Goal: Task Accomplishment & Management: Manage account settings

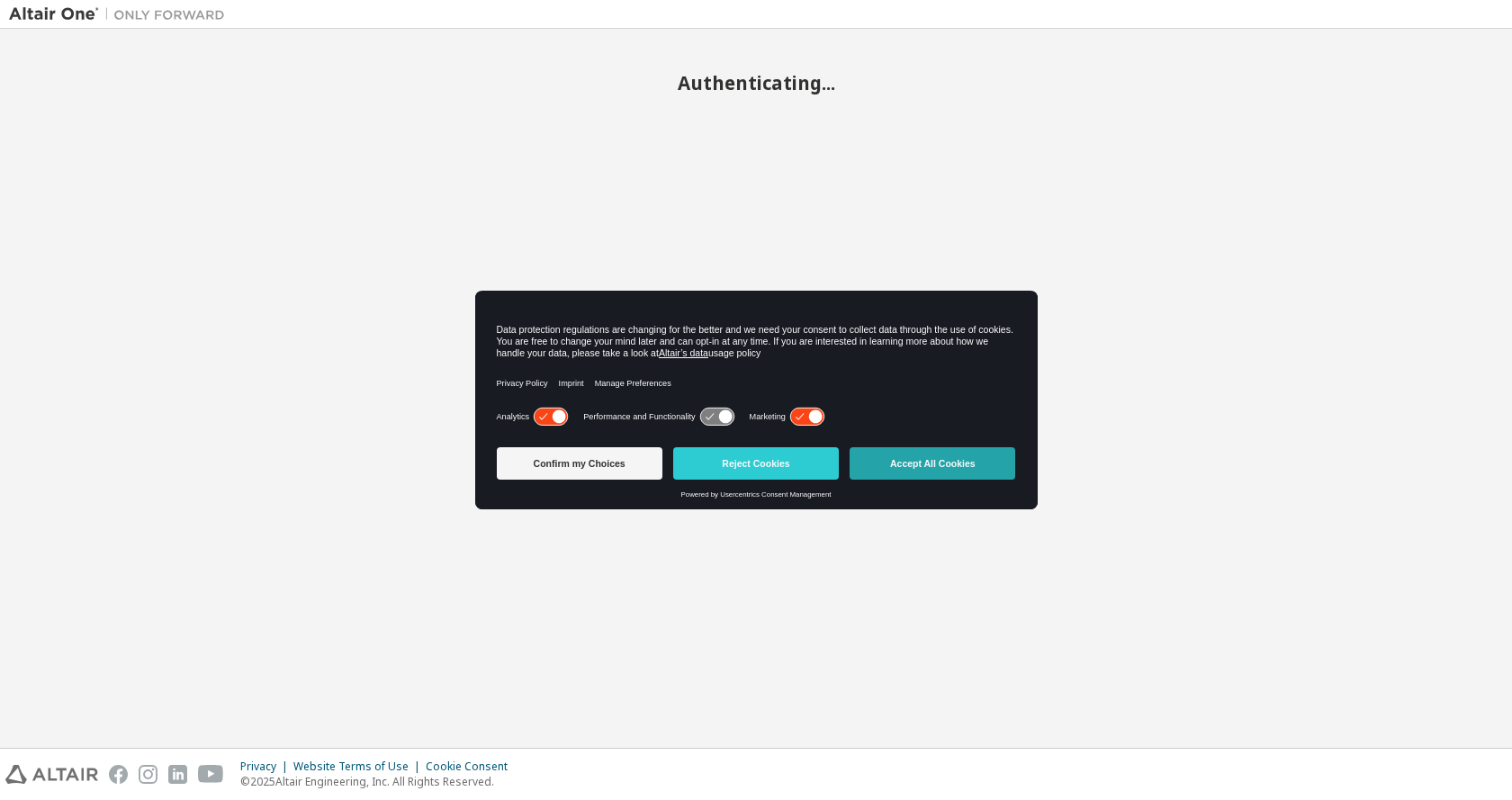
click at [914, 463] on button "Accept All Cookies" at bounding box center [932, 464] width 165 height 33
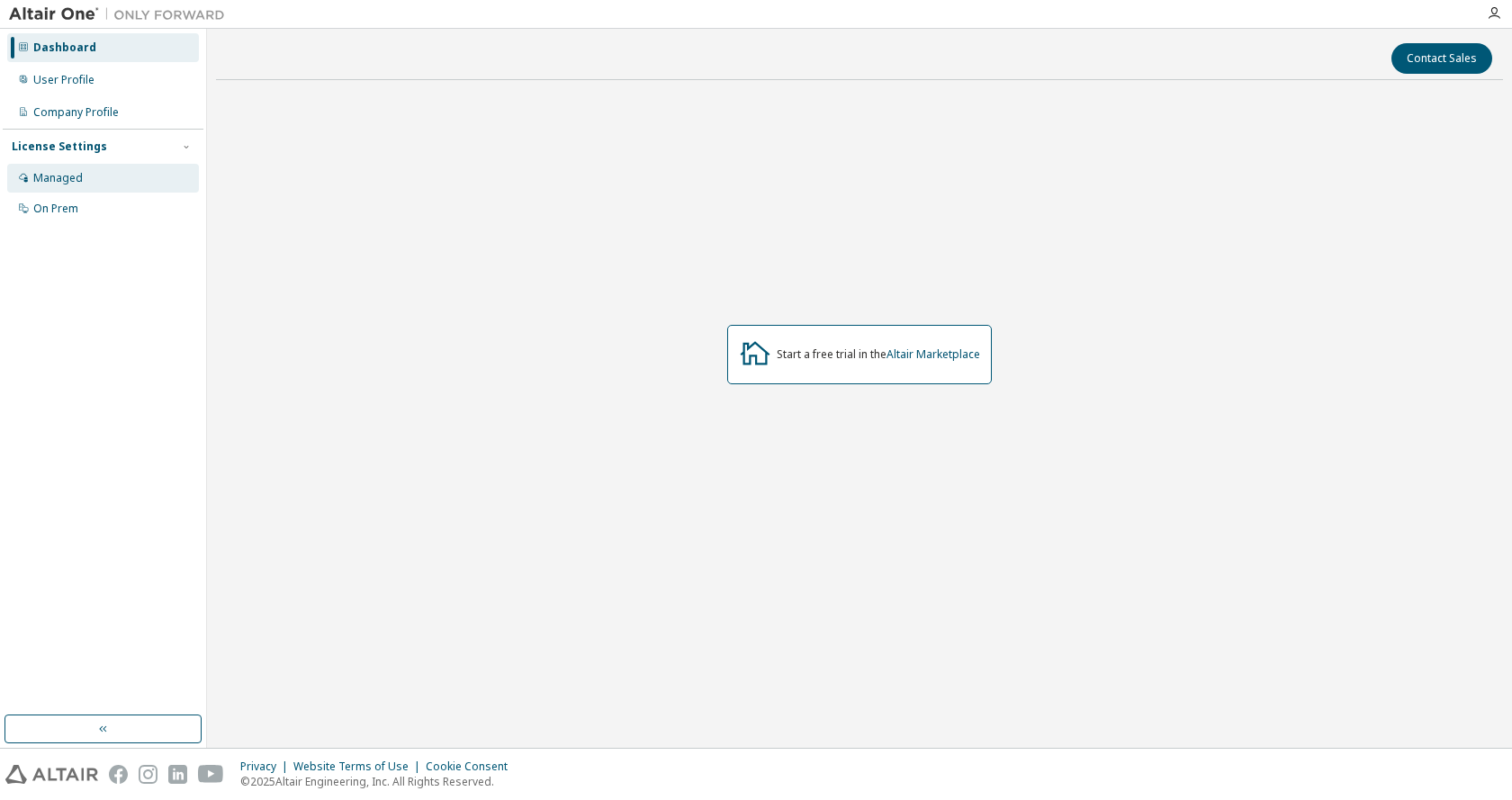
click at [62, 182] on div "Managed" at bounding box center [59, 178] width 50 height 14
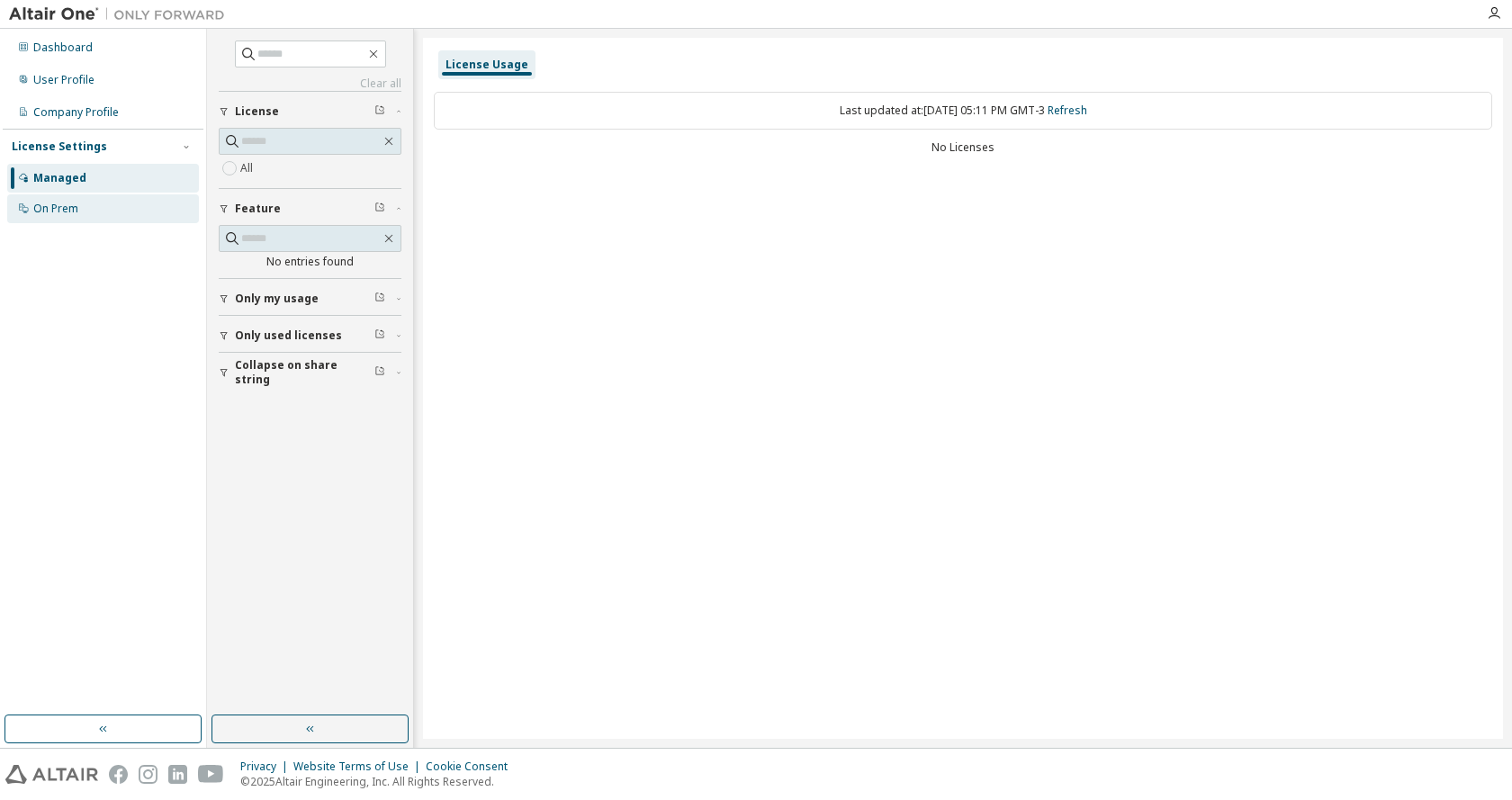
click at [89, 206] on div "On Prem" at bounding box center [103, 208] width 192 height 29
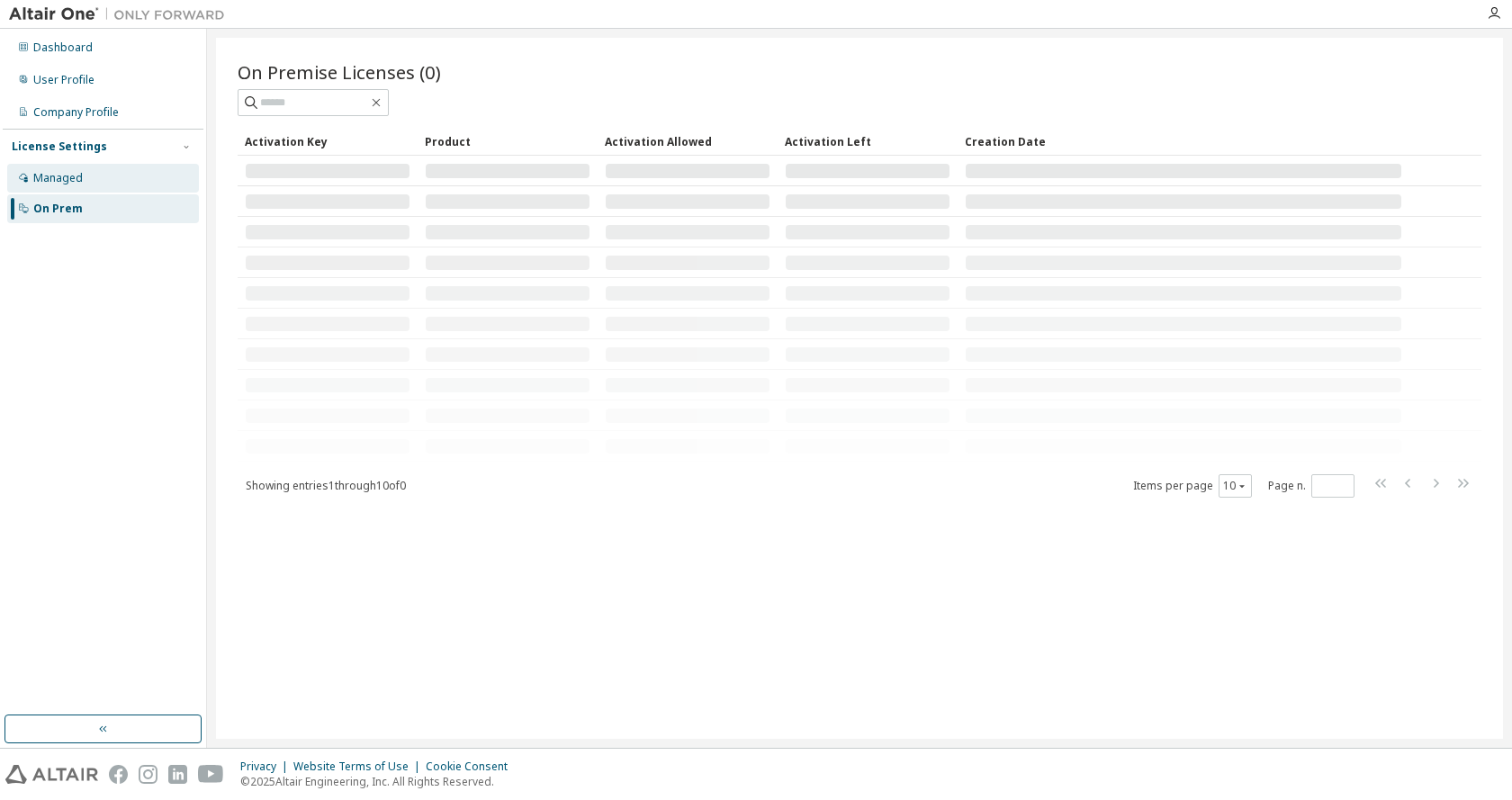
click at [106, 184] on div "Managed" at bounding box center [103, 179] width 192 height 29
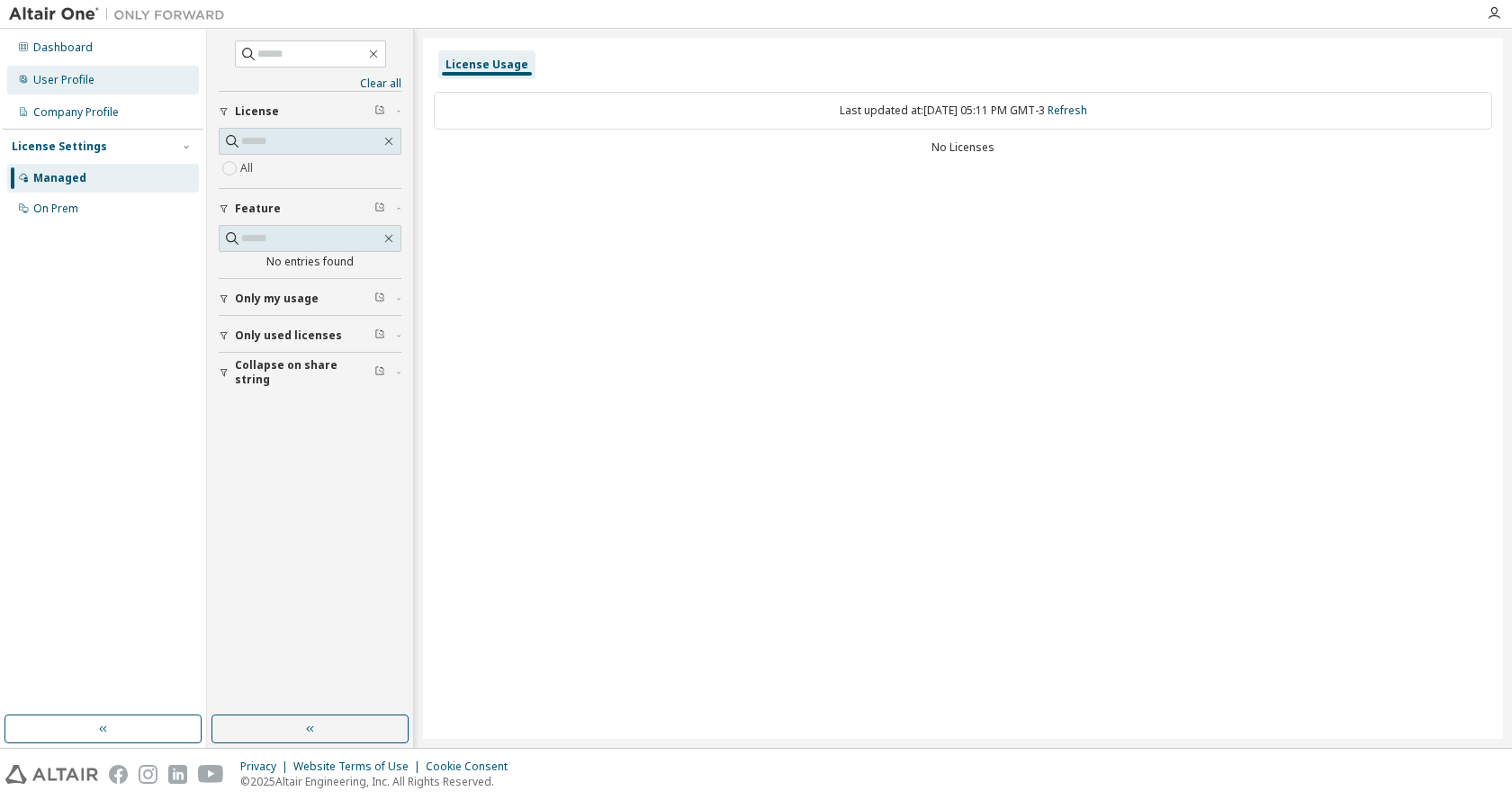
click at [104, 82] on div "User Profile" at bounding box center [103, 80] width 192 height 29
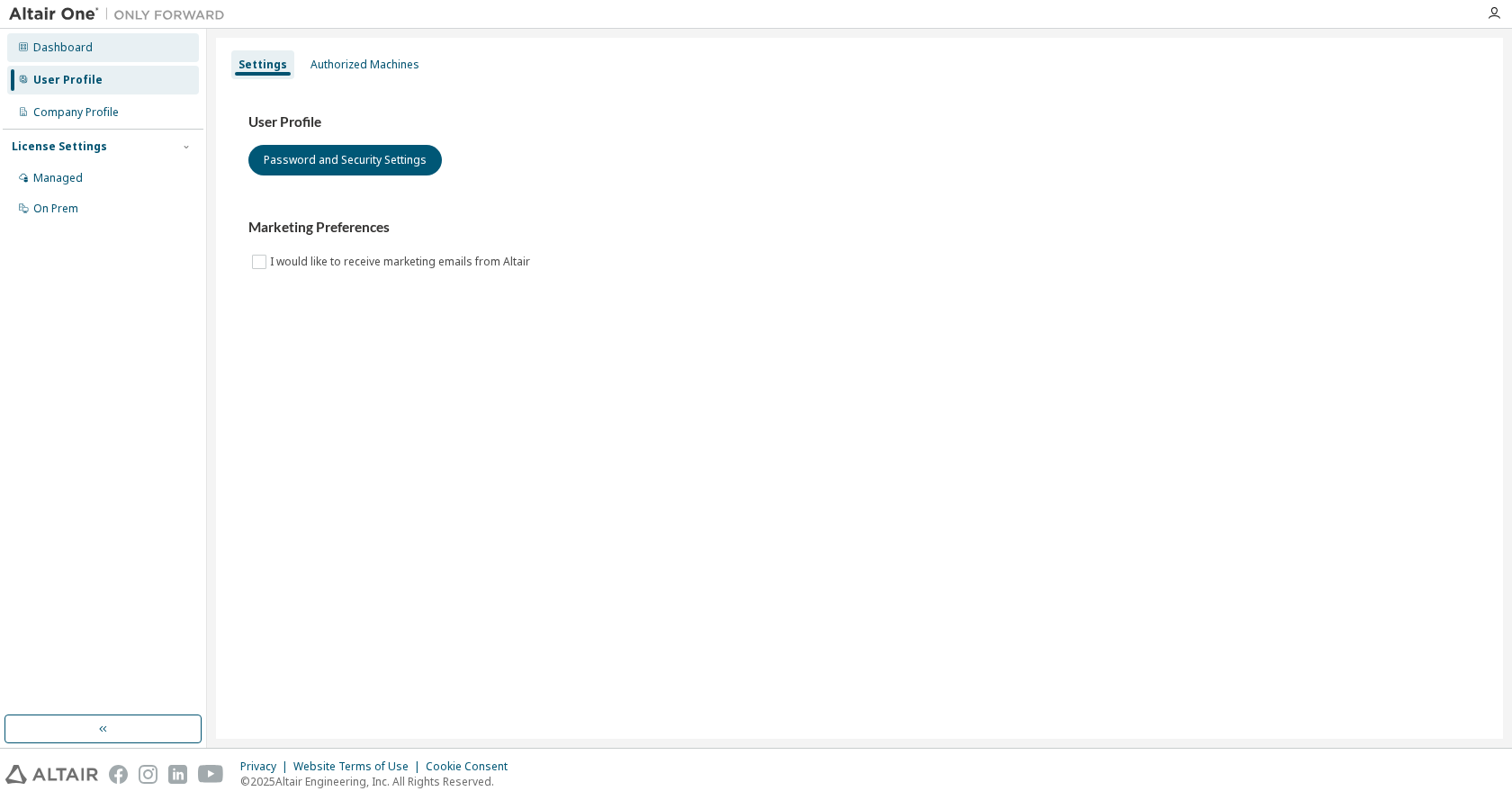
click at [89, 61] on div "Dashboard" at bounding box center [103, 48] width 192 height 29
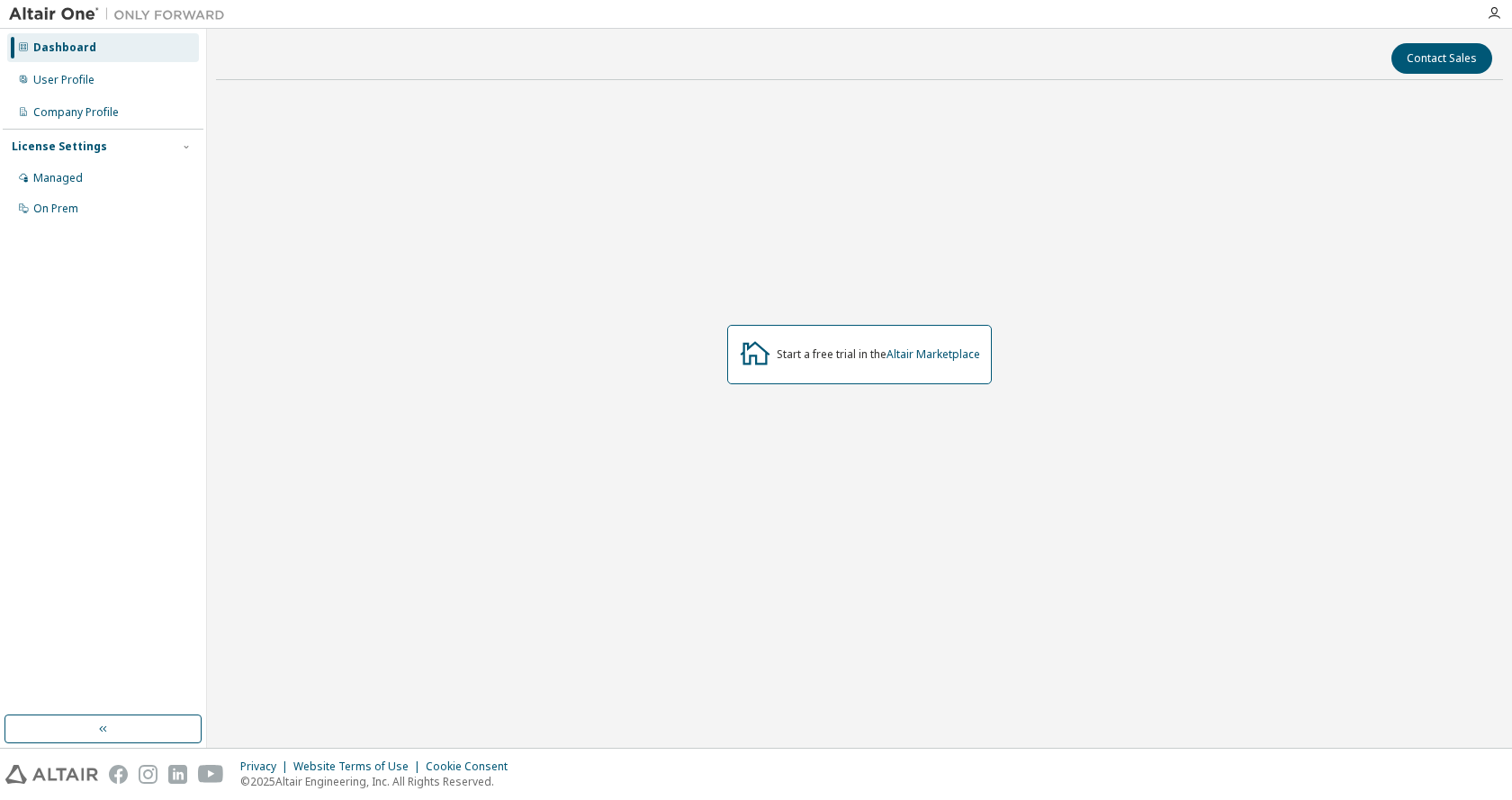
click at [93, 97] on div "Dashboard User Profile Company Profile License Settings Managed On Prem" at bounding box center [103, 128] width 201 height 193
click at [85, 104] on div "Company Profile" at bounding box center [103, 112] width 192 height 29
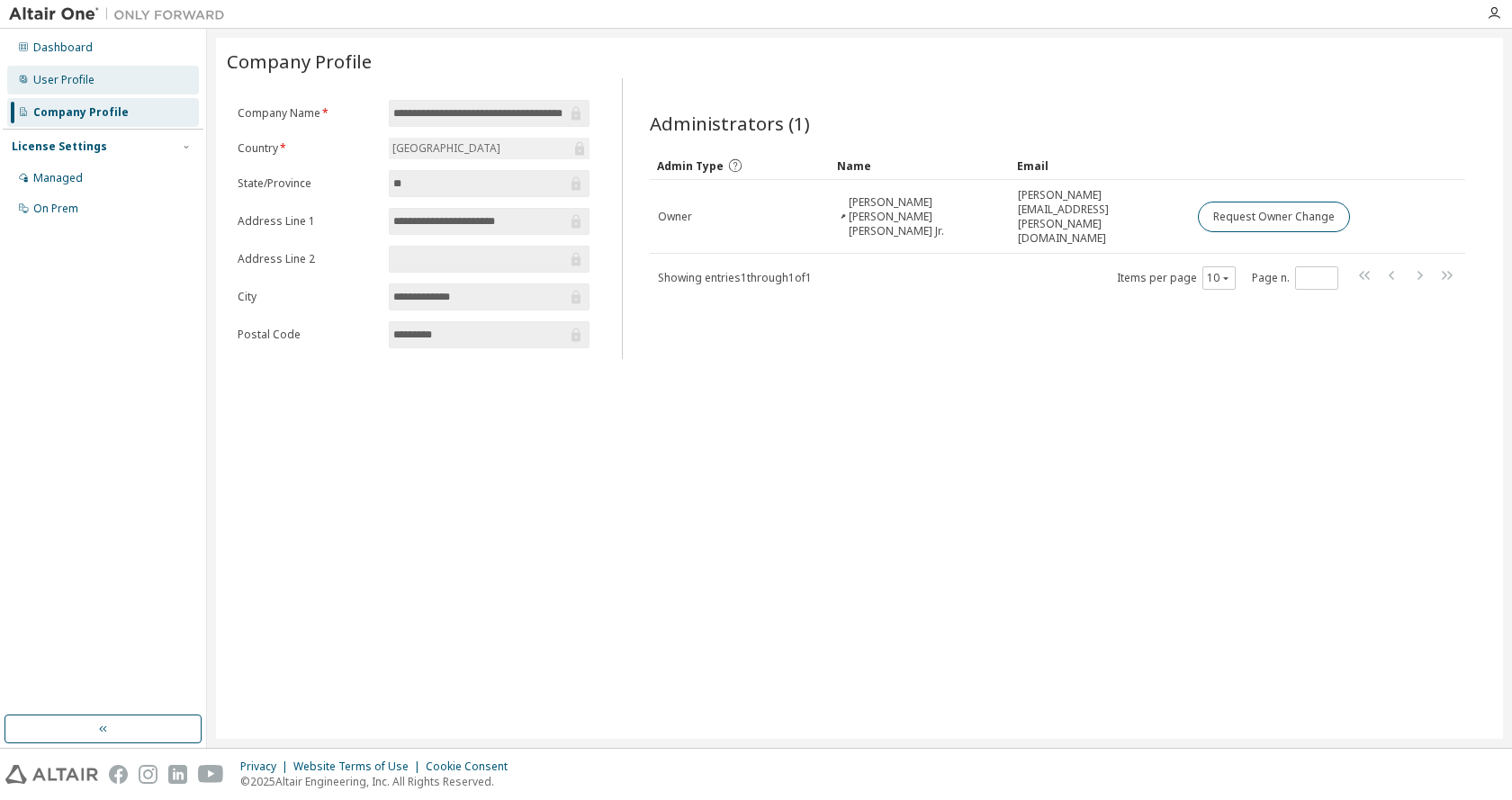
click at [142, 79] on div "User Profile" at bounding box center [103, 80] width 192 height 29
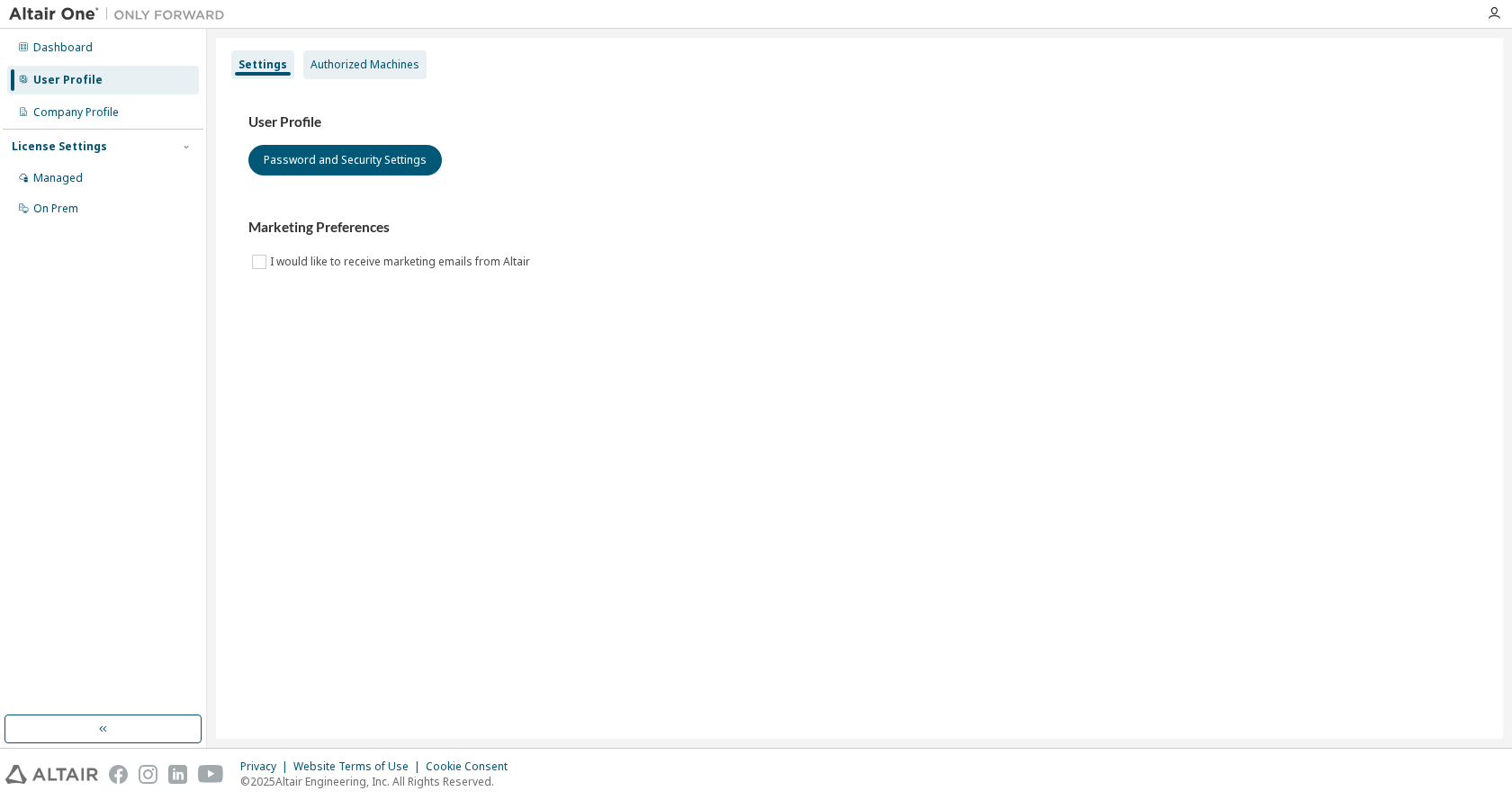
click at [392, 58] on div "Authorized Machines" at bounding box center [364, 64] width 109 height 14
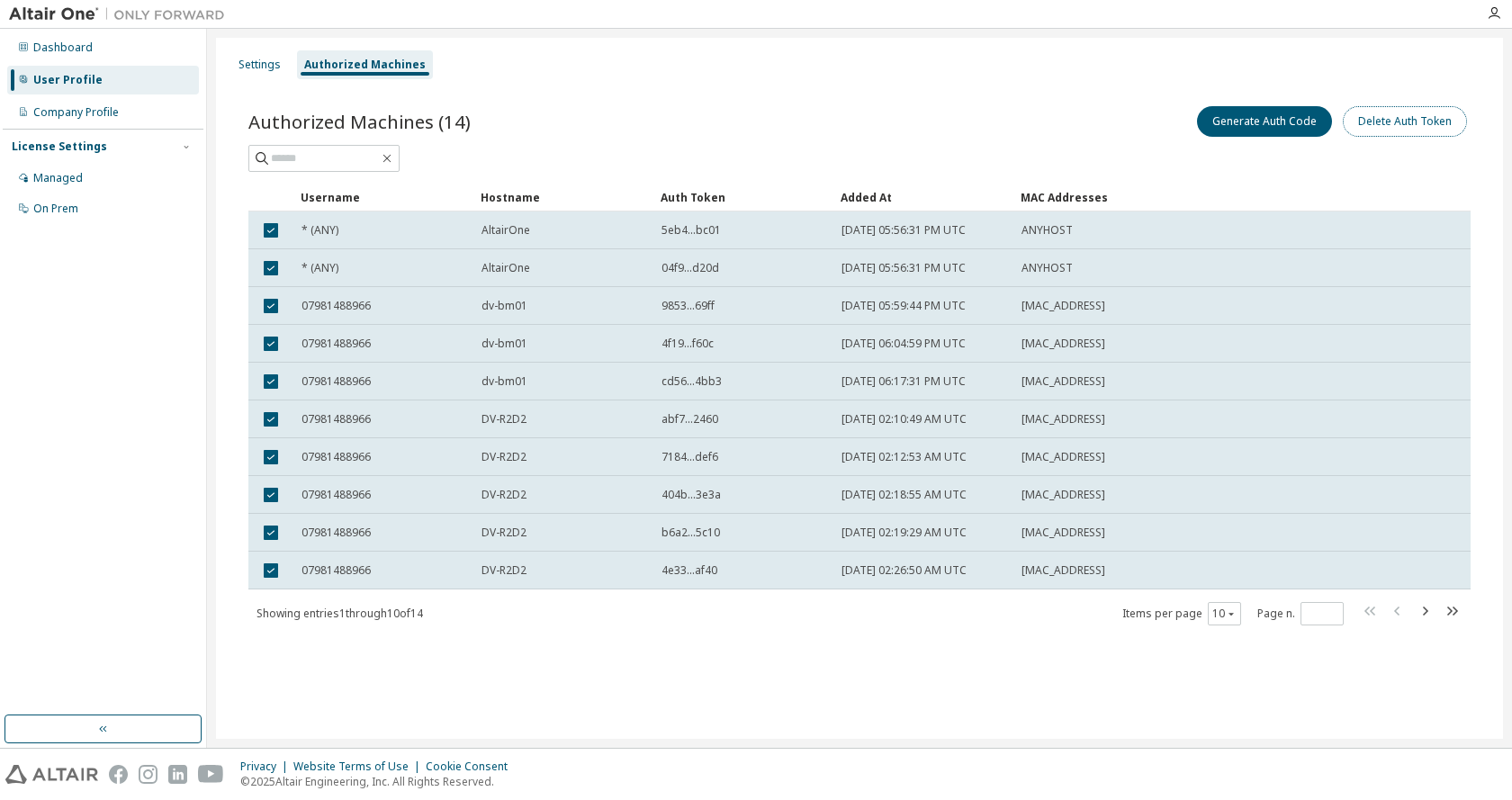
click at [1409, 115] on button "Delete Auth Token" at bounding box center [1404, 122] width 124 height 31
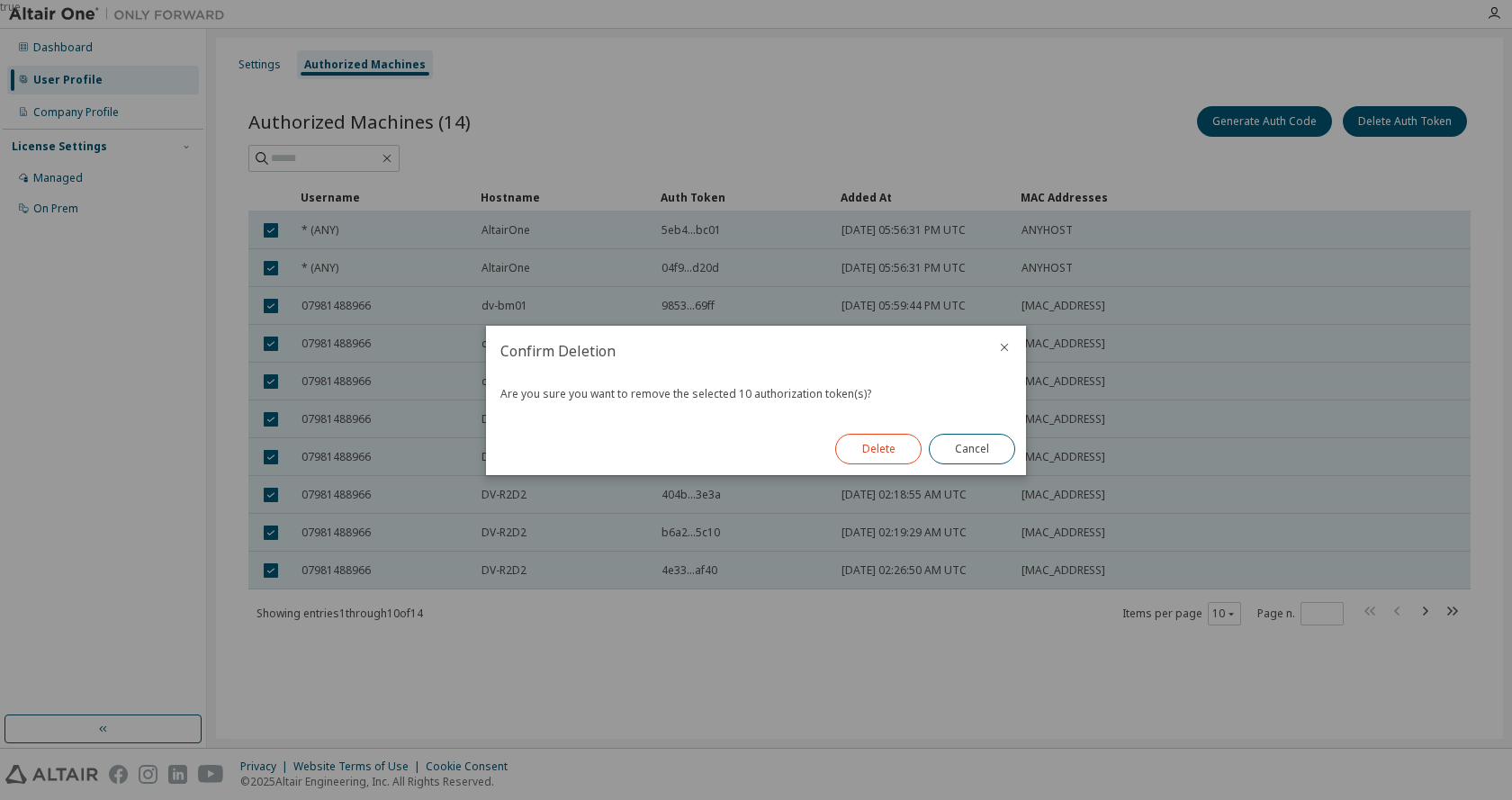
click at [913, 442] on button "Delete" at bounding box center [878, 449] width 86 height 31
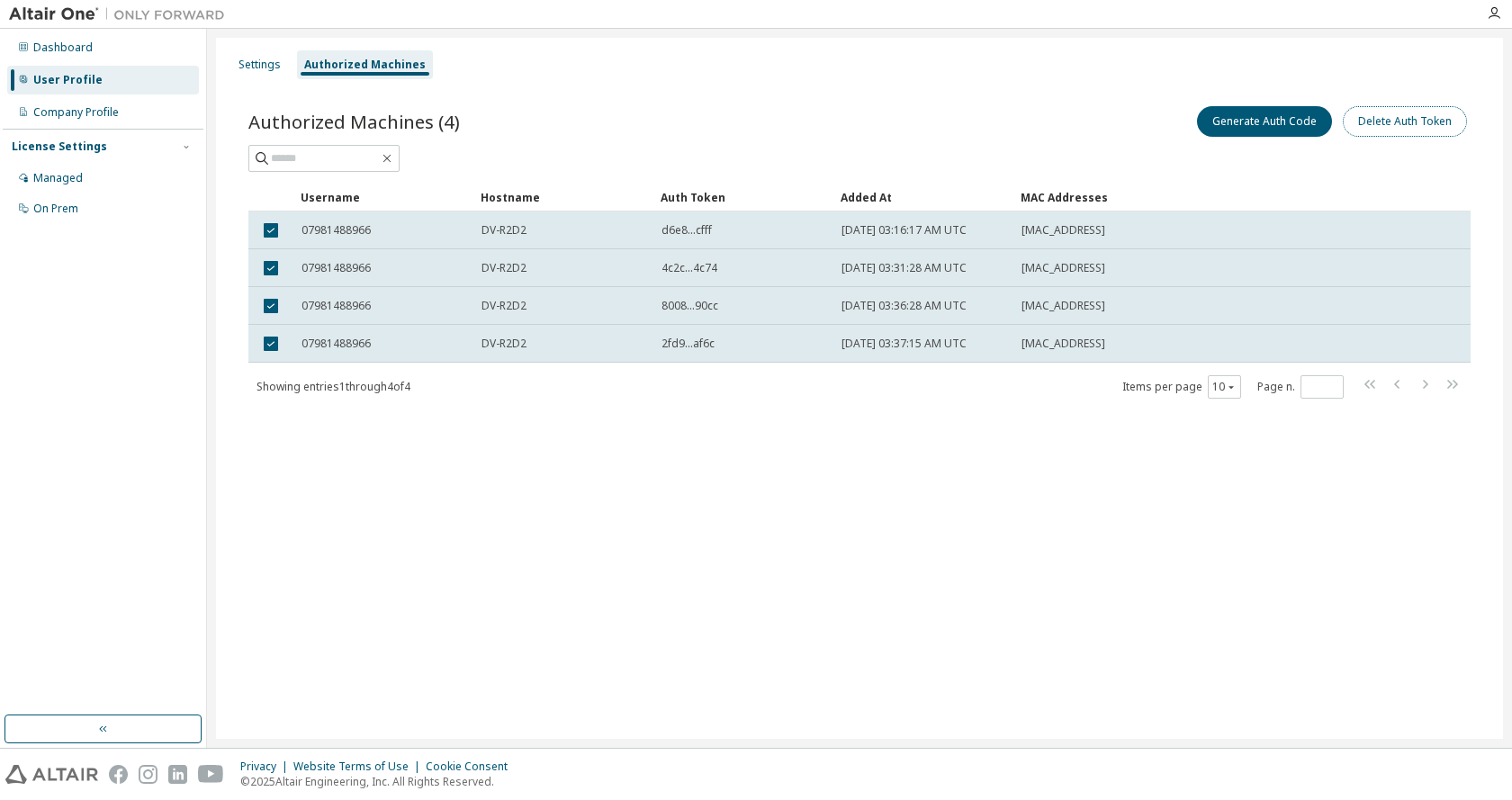
click at [1419, 124] on button "Delete Auth Token" at bounding box center [1404, 122] width 124 height 31
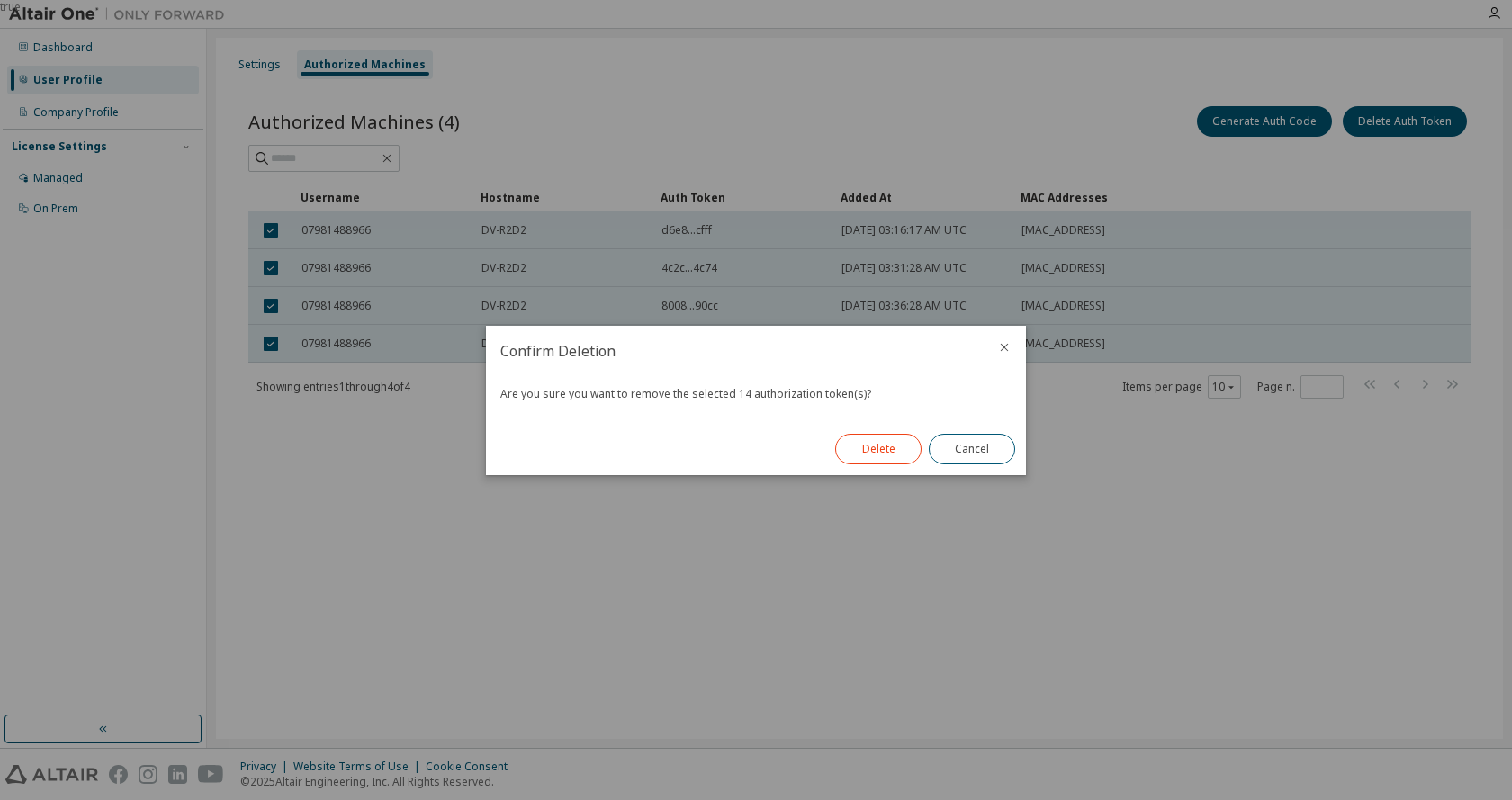
click at [897, 449] on button "Delete" at bounding box center [878, 449] width 86 height 31
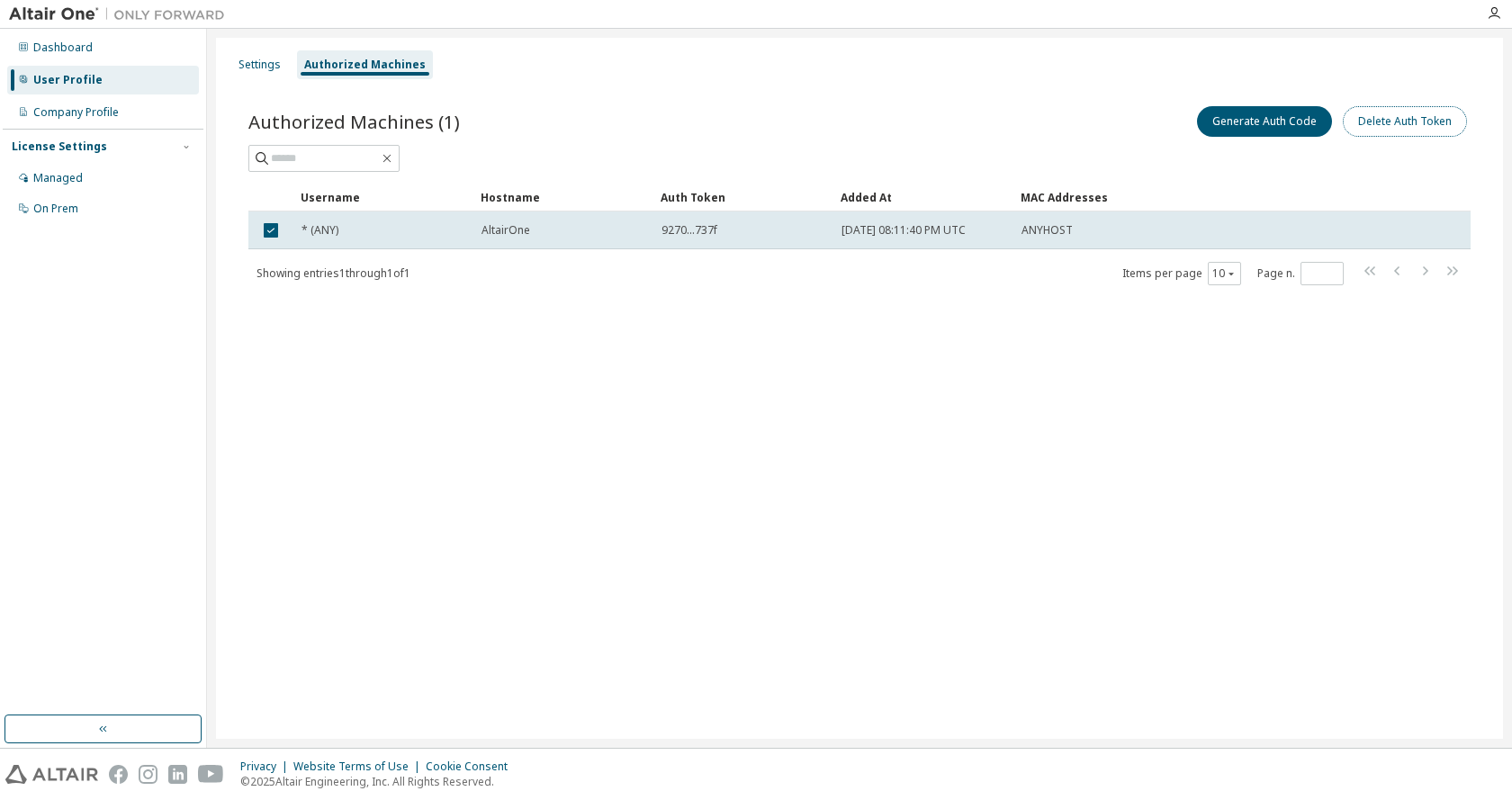
click at [1400, 130] on button "Delete Auth Token" at bounding box center [1404, 122] width 124 height 31
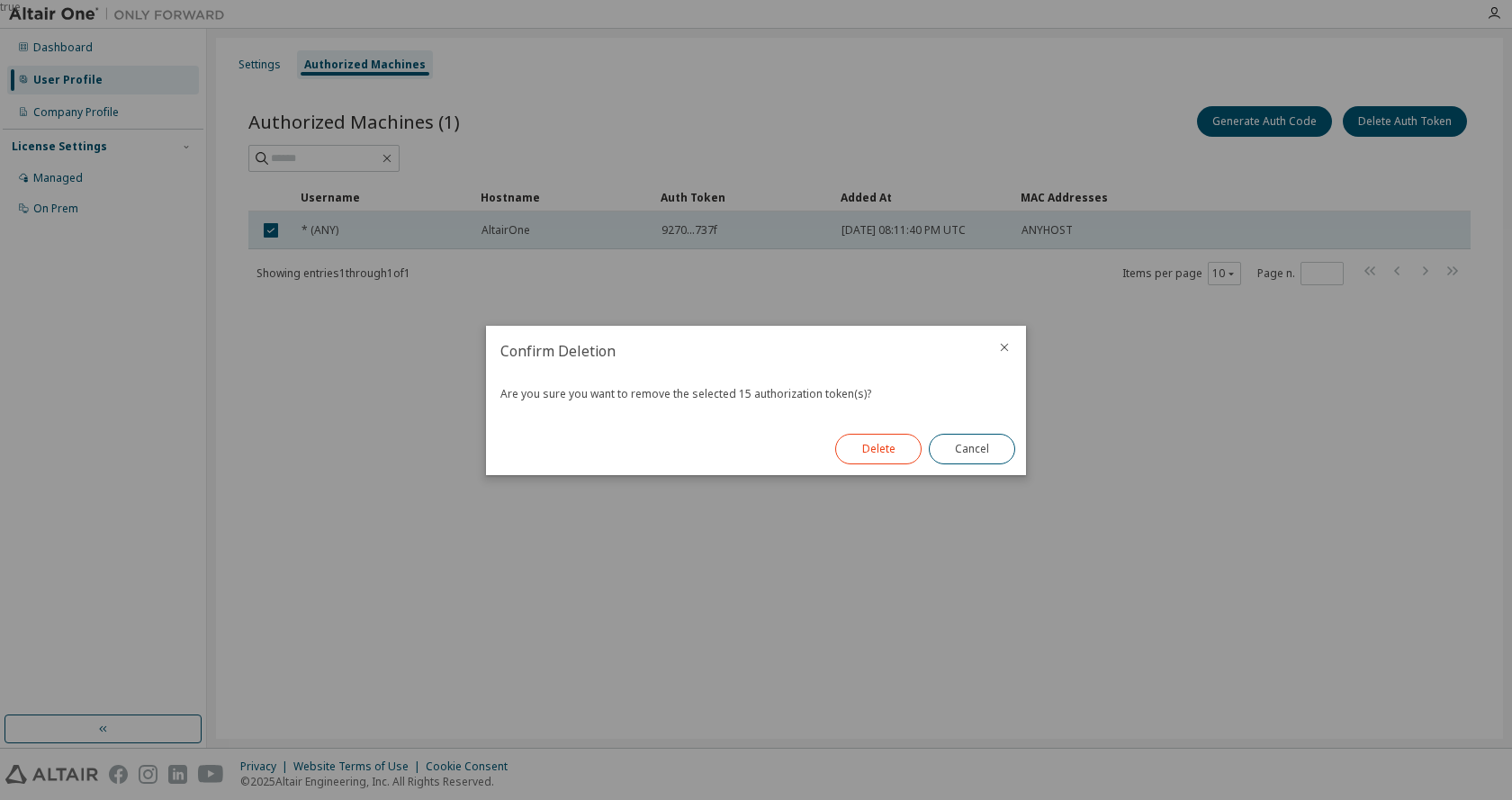
click at [891, 441] on button "Delete" at bounding box center [878, 449] width 86 height 31
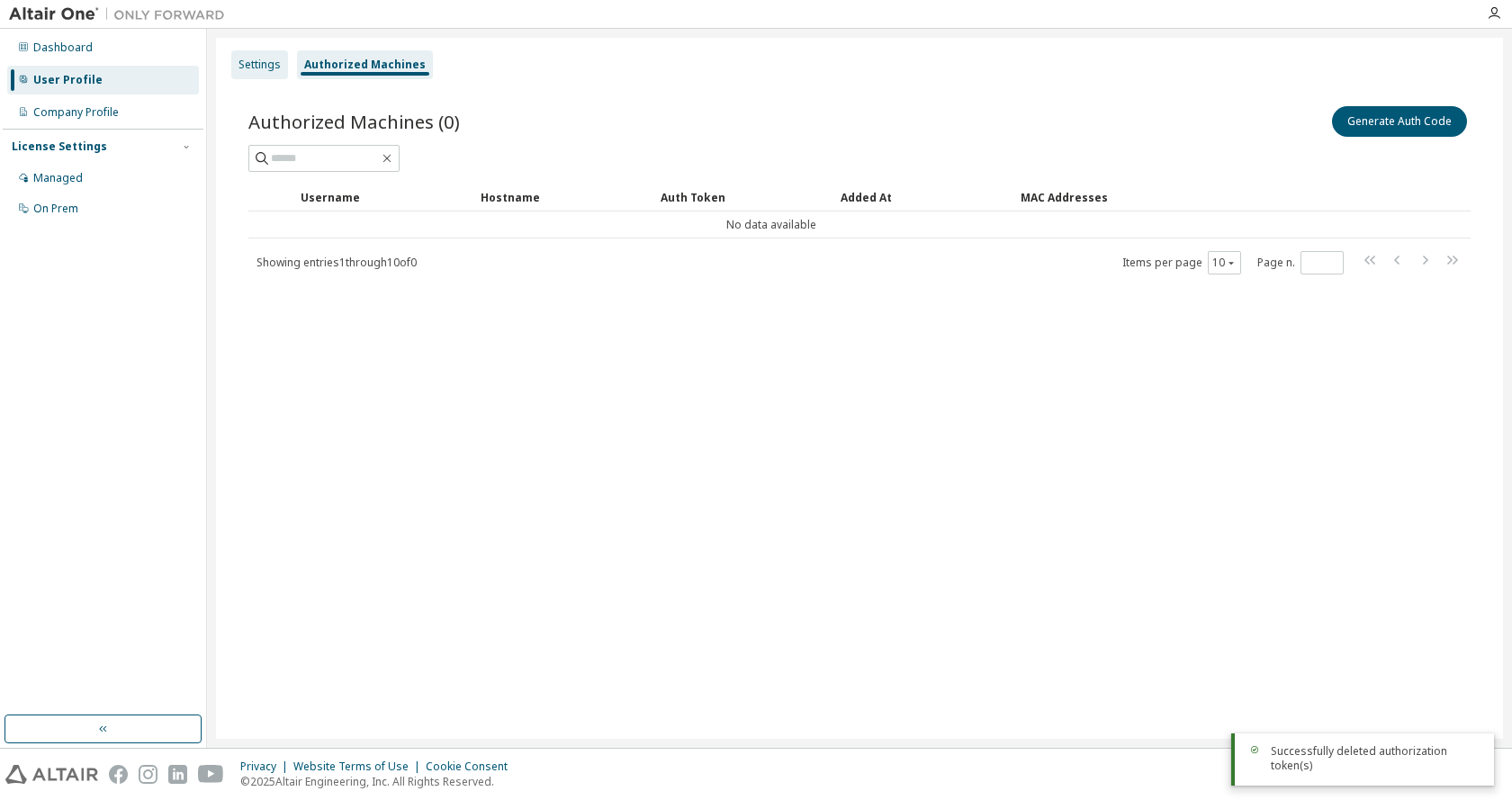
click at [265, 65] on div "Settings" at bounding box center [259, 64] width 42 height 14
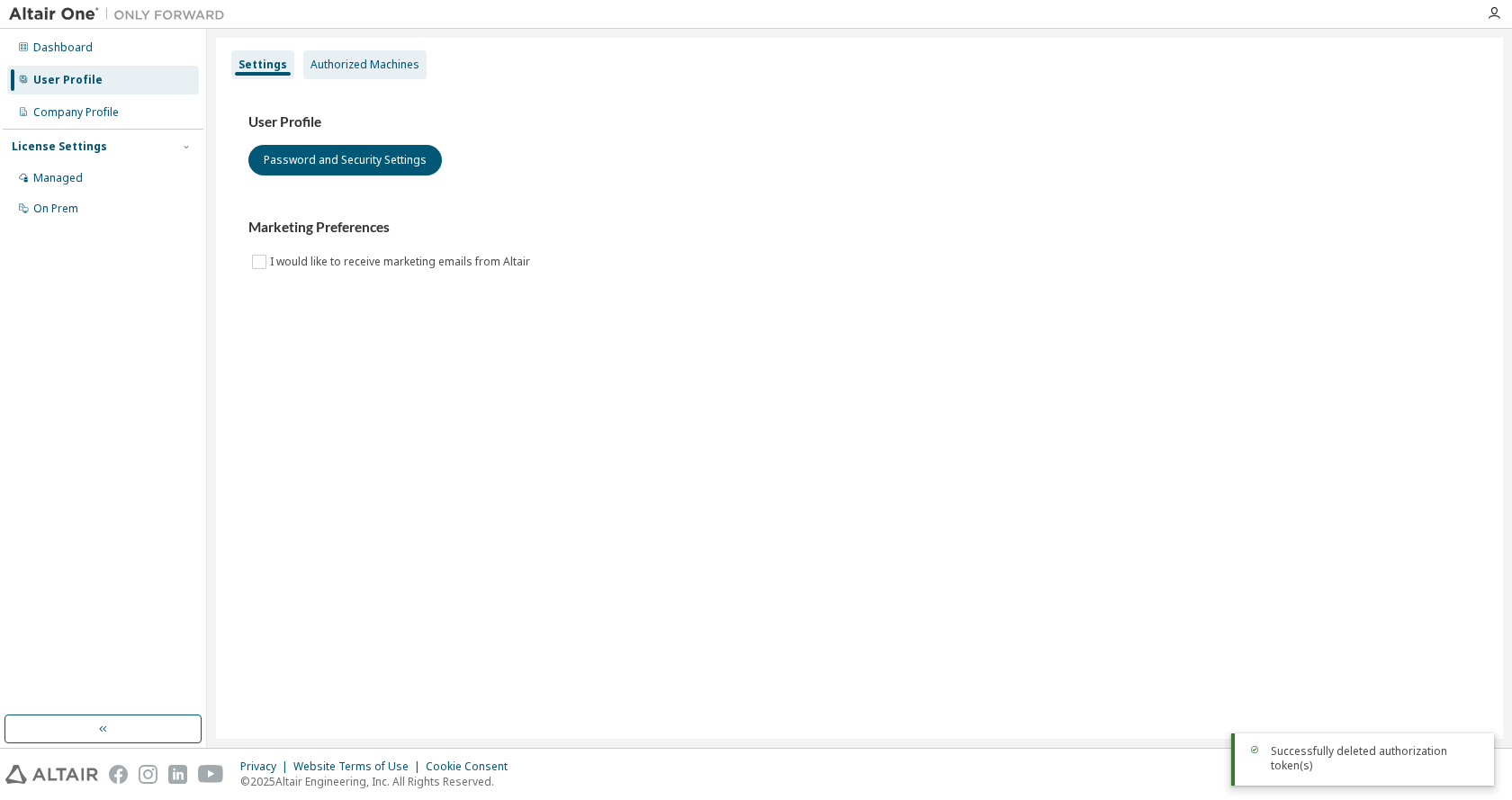
click at [346, 62] on div "Authorized Machines" at bounding box center [364, 64] width 109 height 14
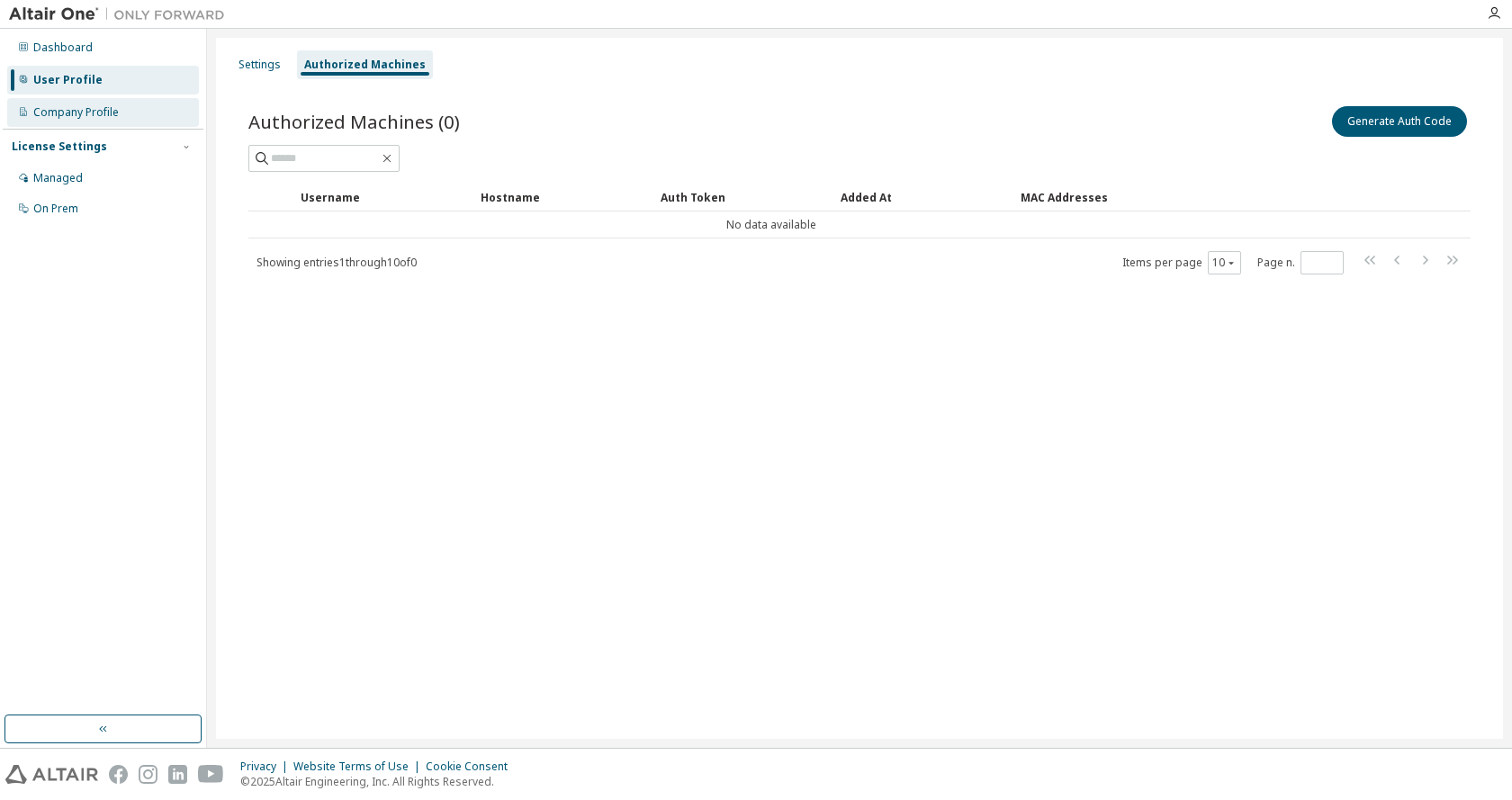
click at [127, 115] on div "Company Profile" at bounding box center [103, 112] width 192 height 29
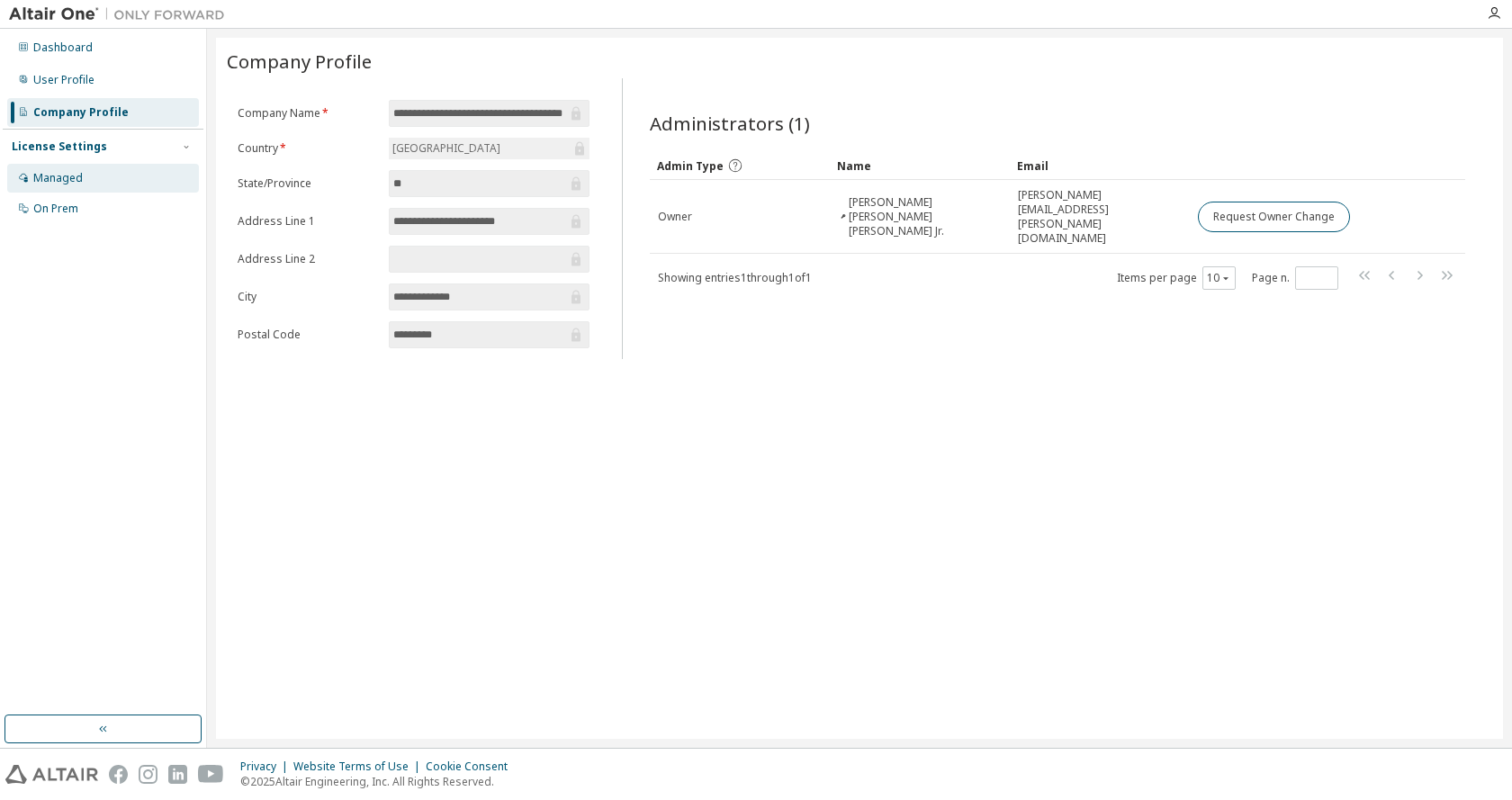
click at [122, 183] on div "Managed" at bounding box center [103, 179] width 192 height 29
